Goal: Find specific page/section: Find specific page/section

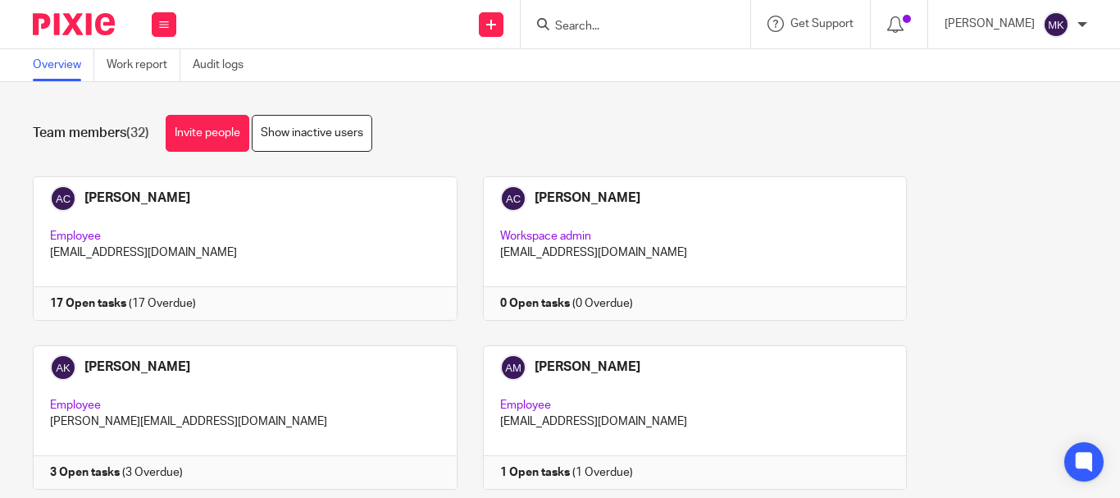
click at [641, 23] on input "Search" at bounding box center [628, 27] width 148 height 15
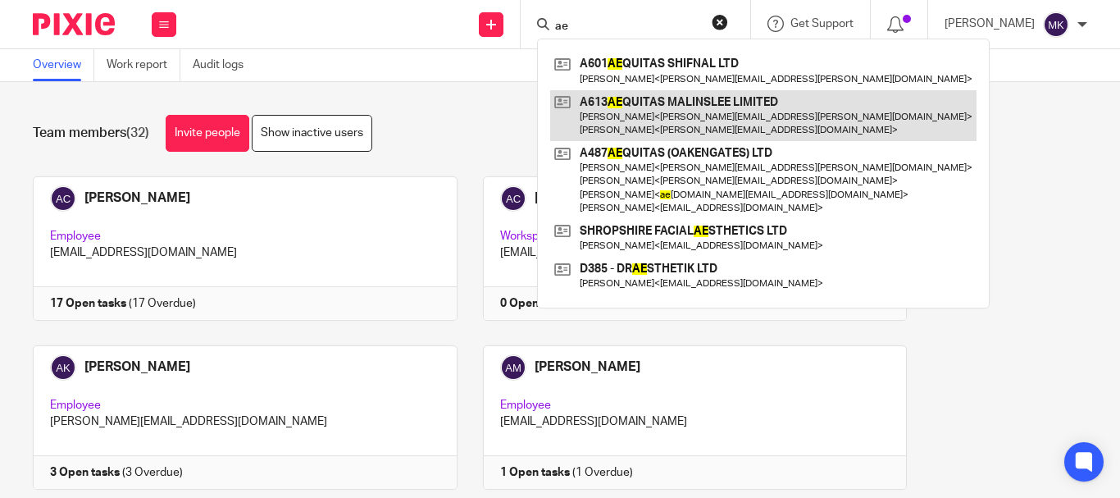
type input "ae"
click at [691, 122] on link at bounding box center [763, 115] width 426 height 51
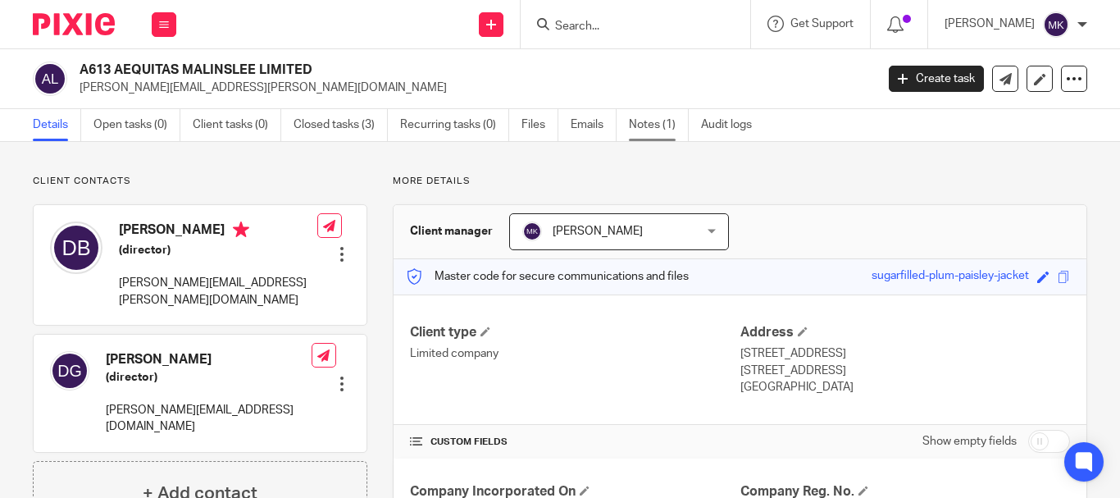
click at [637, 129] on link "Notes (1)" at bounding box center [659, 125] width 60 height 32
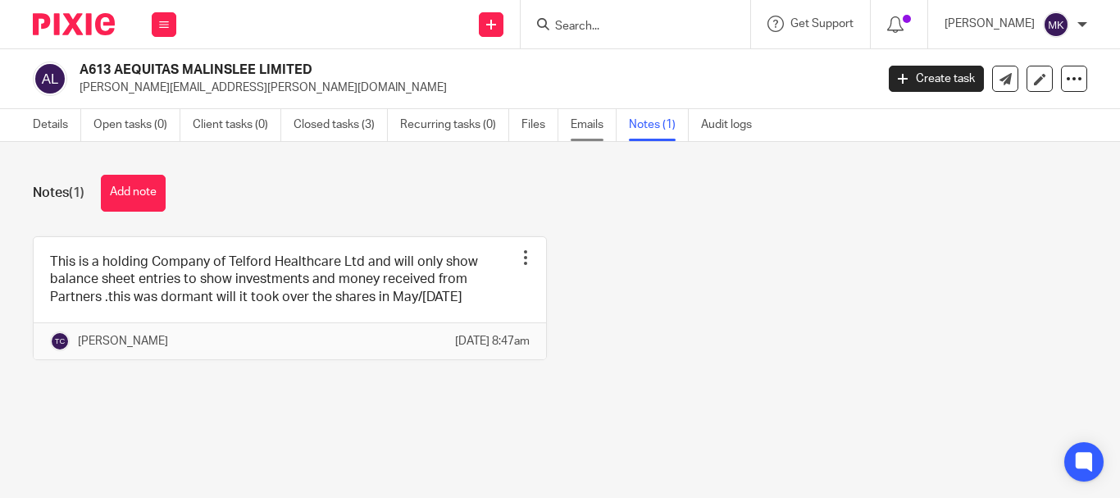
click at [573, 126] on link "Emails" at bounding box center [594, 125] width 46 height 32
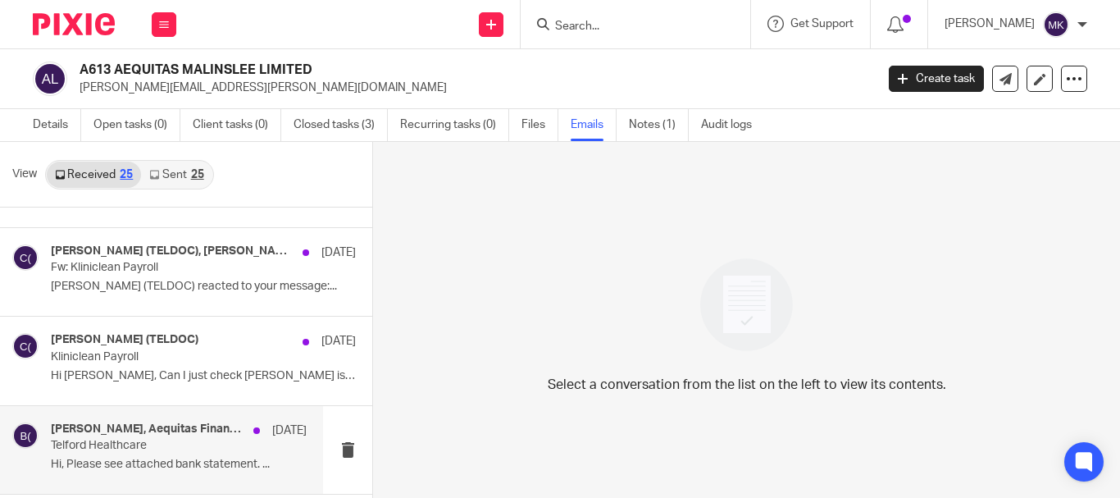
scroll to position [328, 0]
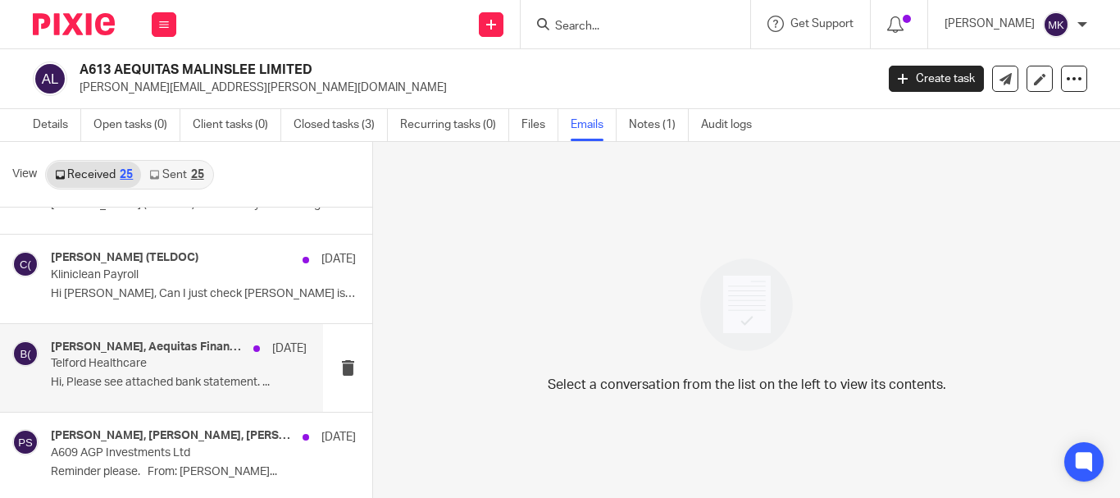
click at [204, 385] on p "Hi, Please see attached bank statement. ..." at bounding box center [179, 383] width 256 height 14
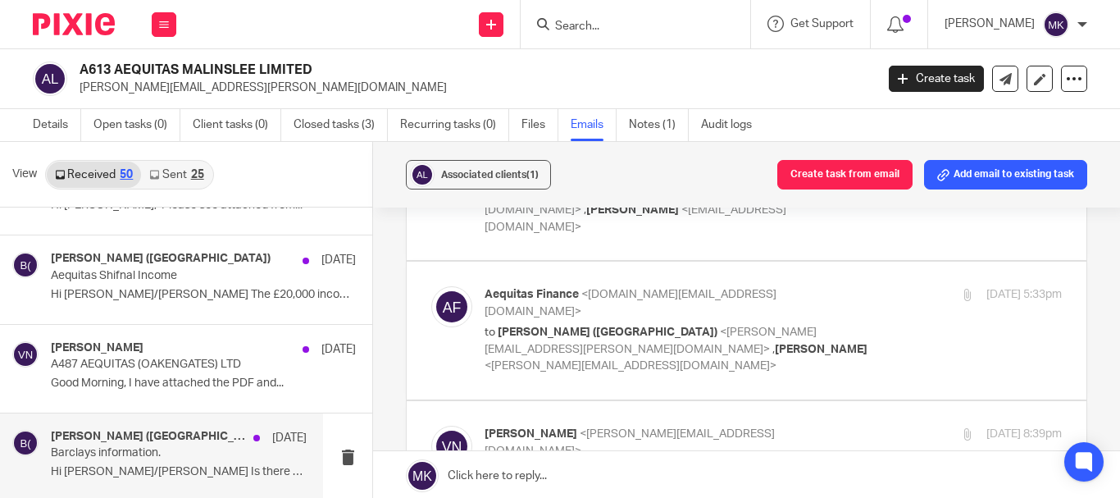
scroll to position [3609, 0]
